Goal: Task Accomplishment & Management: Manage account settings

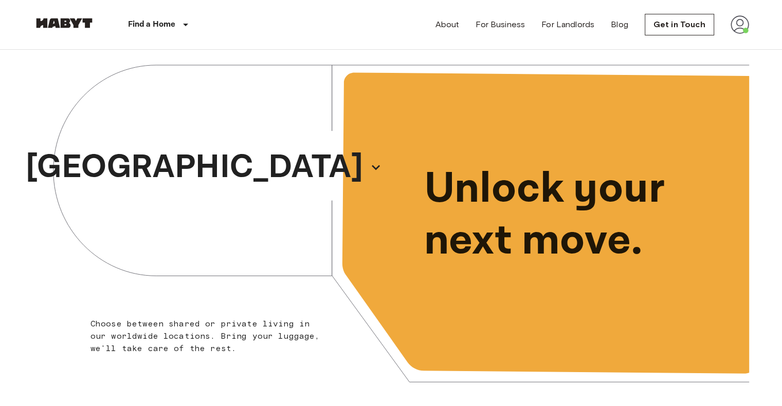
click at [739, 28] on img at bounding box center [739, 24] width 18 height 18
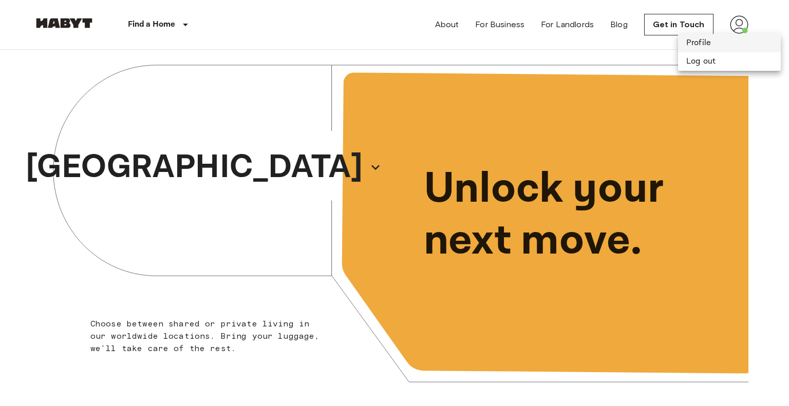
click at [698, 44] on li "Profile" at bounding box center [729, 43] width 103 height 18
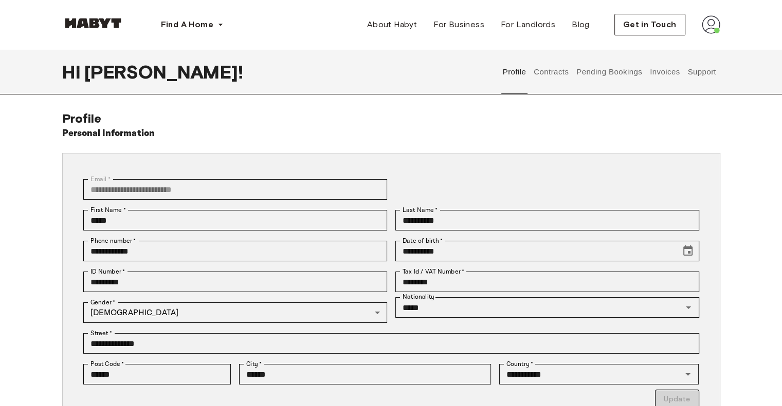
click at [689, 75] on button "Support" at bounding box center [701, 71] width 31 height 45
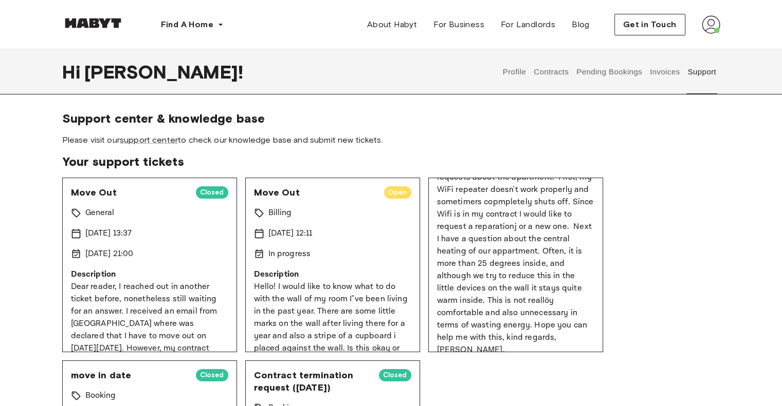
click at [671, 84] on button "Invoices" at bounding box center [664, 71] width 32 height 45
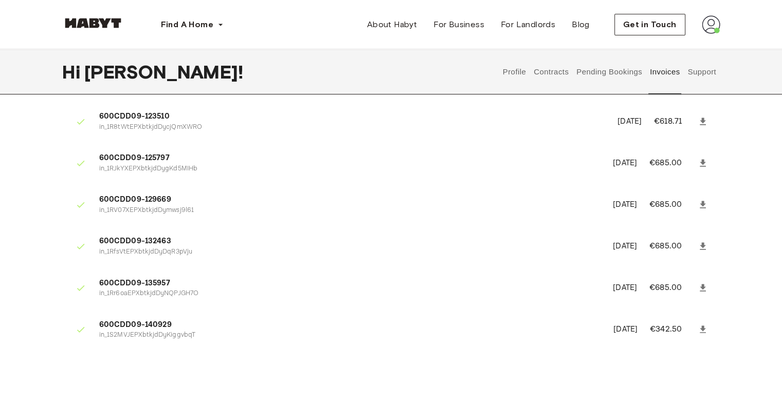
scroll to position [160, 0]
drag, startPoint x: 681, startPoint y: 332, endPoint x: 617, endPoint y: 336, distance: 64.3
click at [617, 336] on li "600CDD09-140929 in_1S2MVJEPXbtkjdDyKiggvbqT September 3rd, 2025 €342.50" at bounding box center [391, 329] width 658 height 35
click at [450, 353] on ul "600CDD09-118240 in_1QsVImEPXbtkjdDyB8St9hHu February 19th, 2025 €1,027.50 600CD…" at bounding box center [391, 165] width 658 height 383
